Goal: Transaction & Acquisition: Purchase product/service

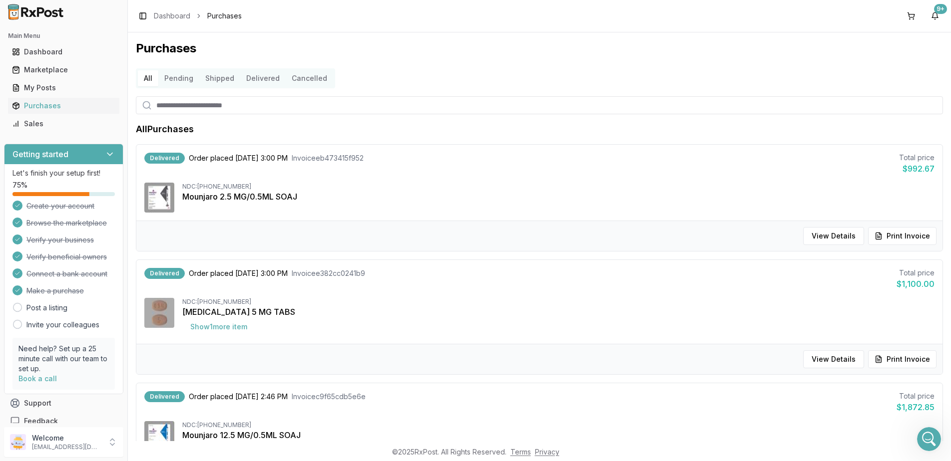
drag, startPoint x: 922, startPoint y: 438, endPoint x: 1833, endPoint y: 858, distance: 1003.2
click at [922, 438] on div "Open Intercom Messenger" at bounding box center [928, 439] width 33 height 33
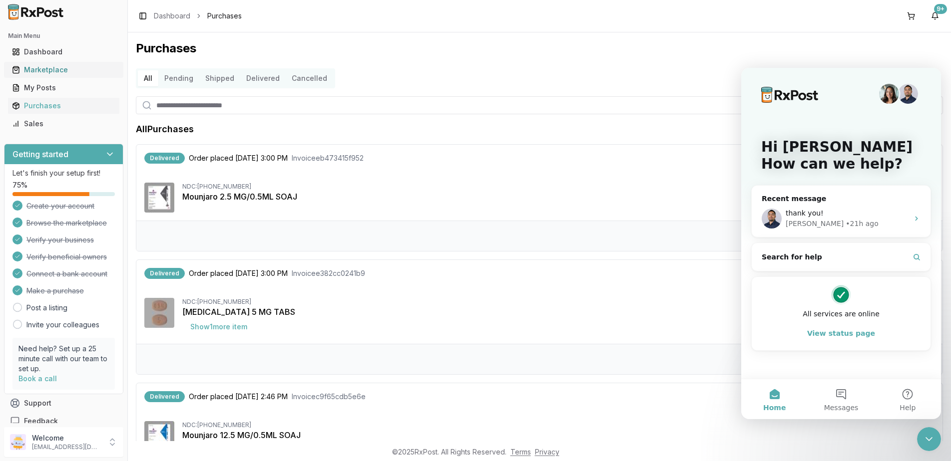
drag, startPoint x: 40, startPoint y: 66, endPoint x: 69, endPoint y: 68, distance: 29.0
click at [40, 66] on div "Marketplace" at bounding box center [63, 70] width 103 height 10
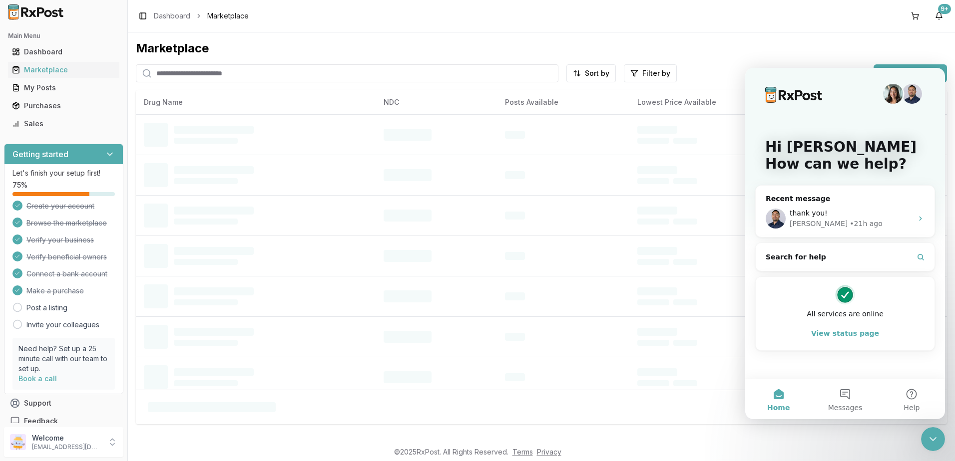
click at [263, 71] on input "search" at bounding box center [347, 73] width 423 height 18
type input "*******"
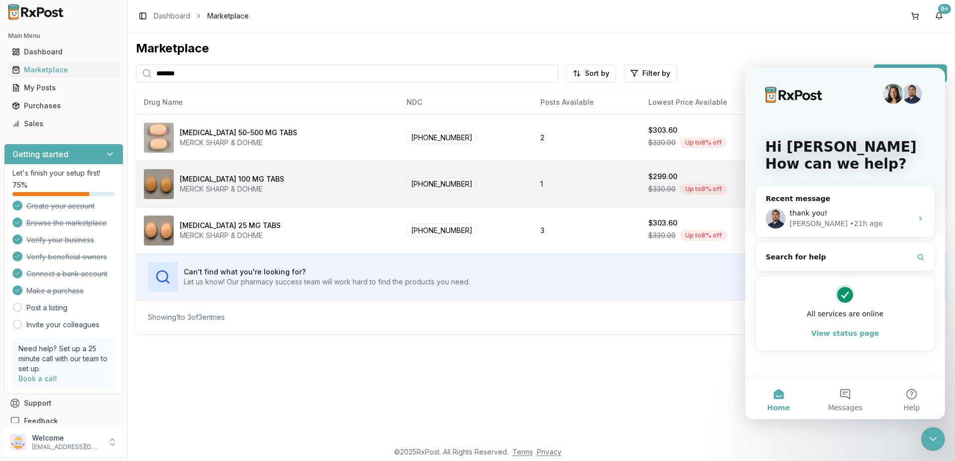
click at [461, 186] on td "[PHONE_NUMBER]" at bounding box center [466, 184] width 134 height 46
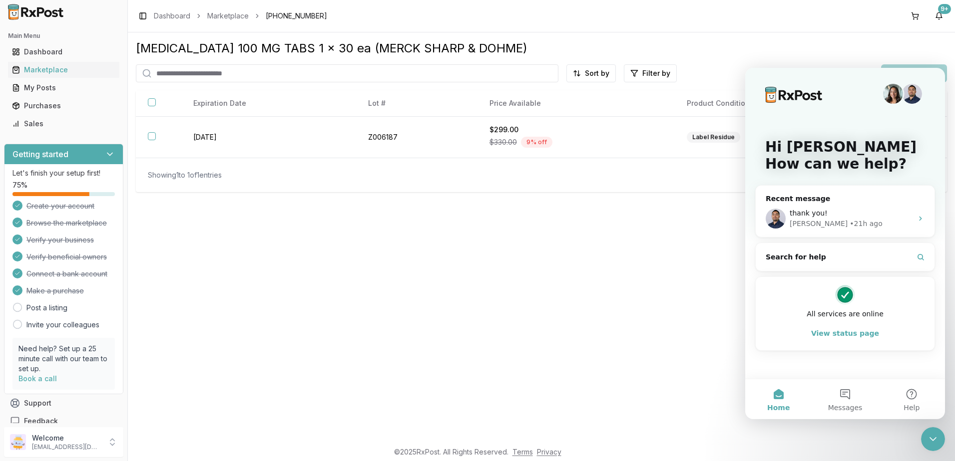
click at [926, 440] on div "Close Intercom Messenger" at bounding box center [933, 440] width 24 height 24
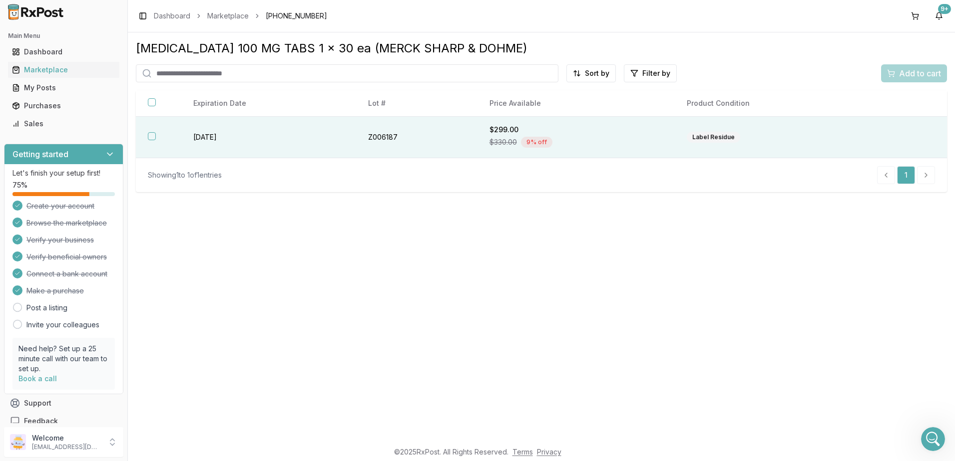
click at [597, 135] on div "$330.00 9 % off" at bounding box center [575, 142] width 173 height 15
click at [907, 72] on span "Add to cart" at bounding box center [920, 73] width 42 height 12
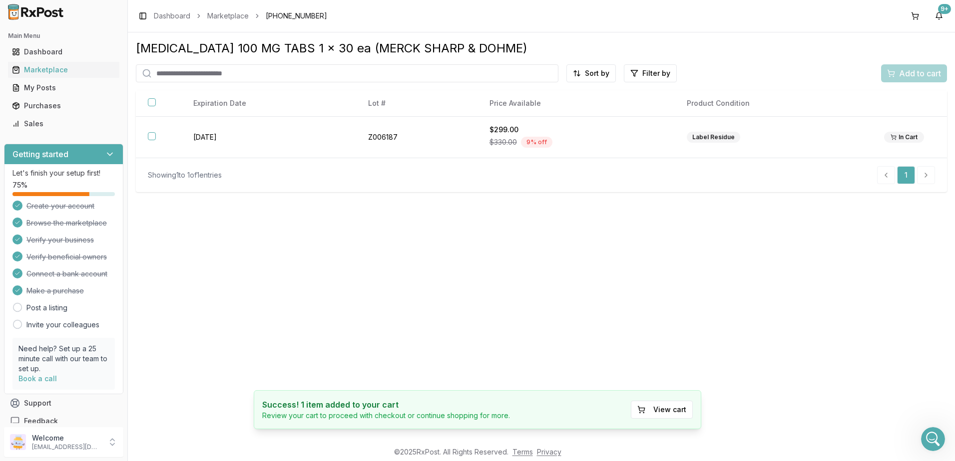
drag, startPoint x: 912, startPoint y: 11, endPoint x: 877, endPoint y: 33, distance: 42.1
click at [912, 11] on button at bounding box center [915, 16] width 16 height 16
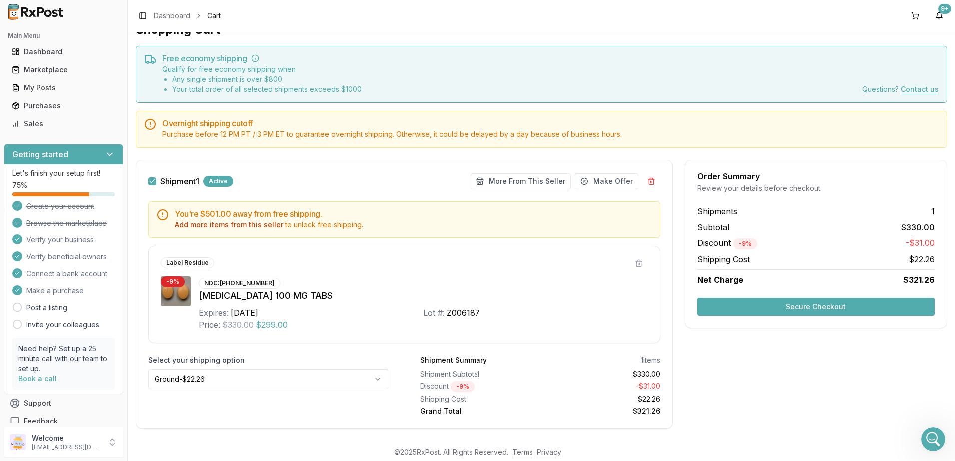
scroll to position [34, 0]
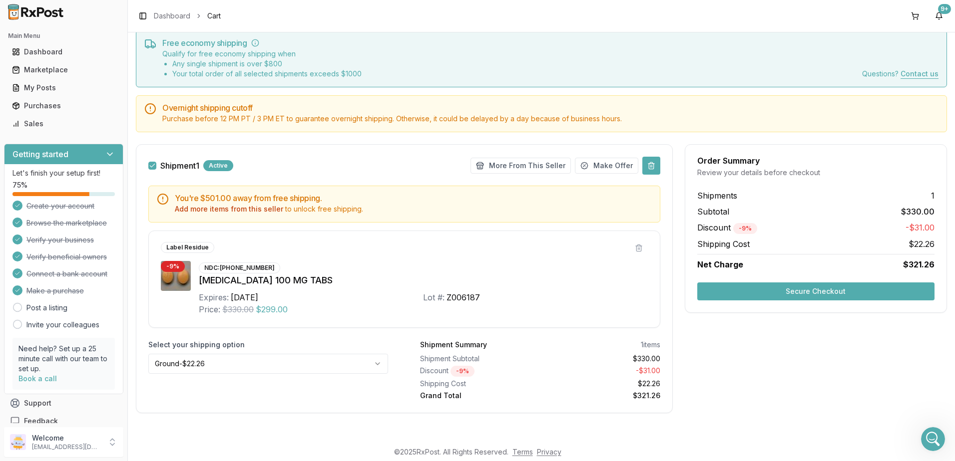
click at [648, 168] on button at bounding box center [651, 166] width 18 height 18
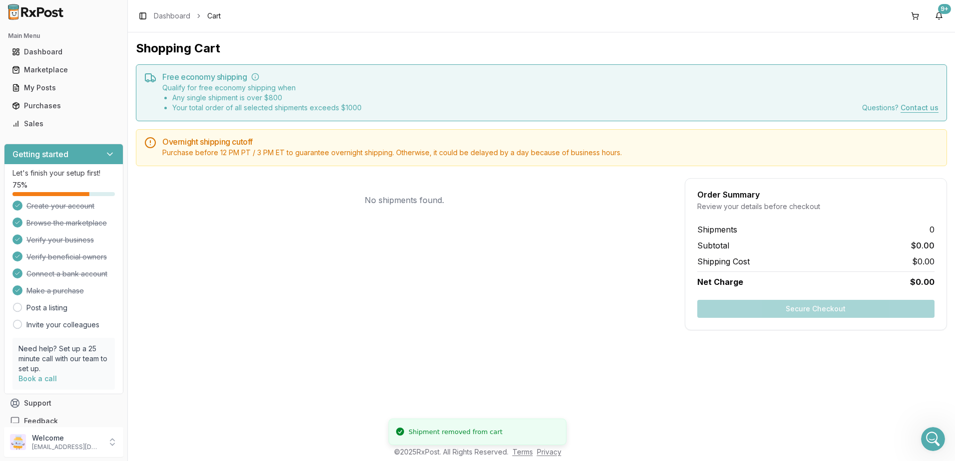
scroll to position [0, 0]
click at [873, 192] on div "Order Summary" at bounding box center [815, 195] width 237 height 8
click at [869, 358] on div "Shopping Cart Free economy shipping Qualify for free economy shipping when Any …" at bounding box center [541, 236] width 827 height 409
click at [48, 69] on div "Marketplace" at bounding box center [63, 70] width 103 height 10
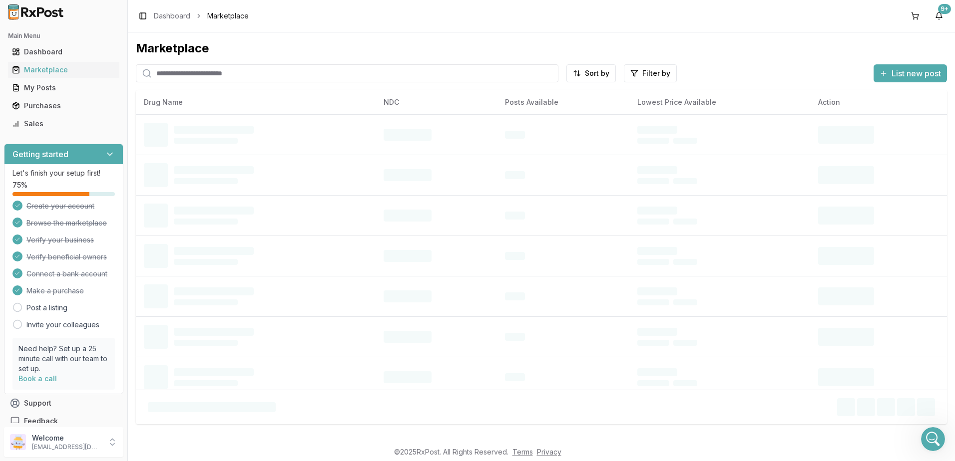
click at [249, 72] on input "search" at bounding box center [347, 73] width 423 height 18
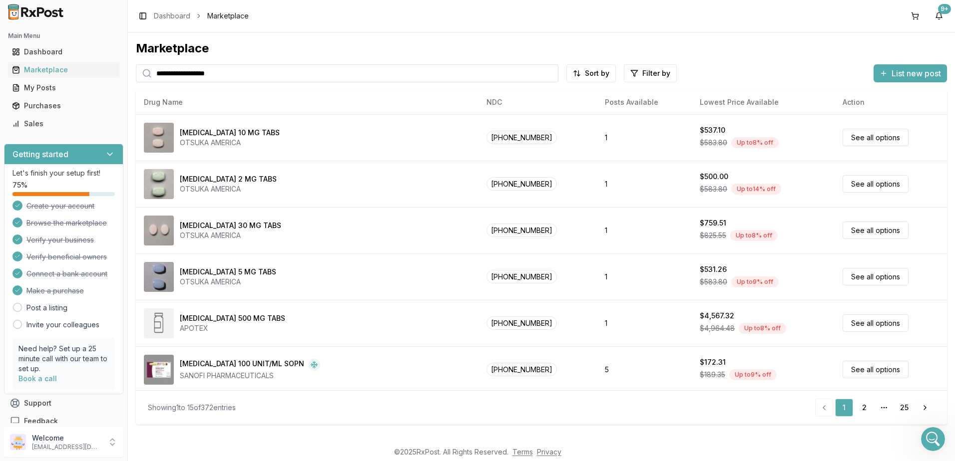
type input "**********"
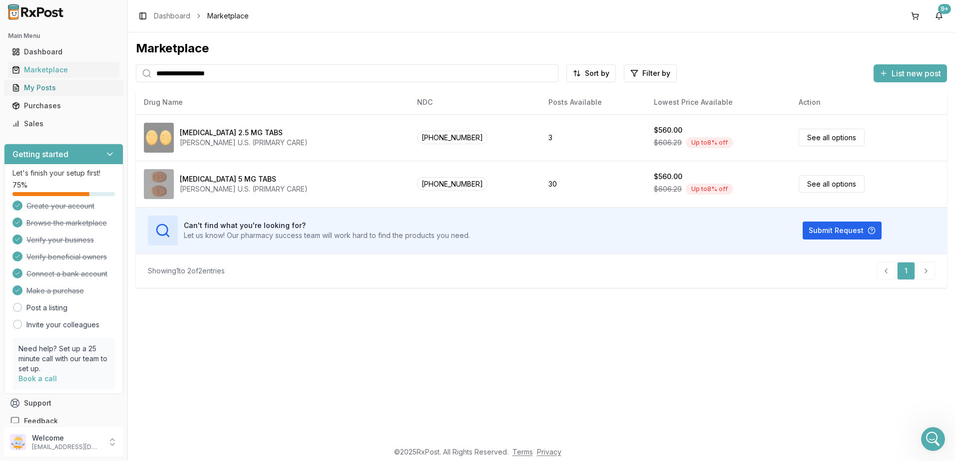
drag, startPoint x: 268, startPoint y: 78, endPoint x: 81, endPoint y: 87, distance: 187.0
click at [81, 87] on div "**********" at bounding box center [477, 230] width 955 height 461
